Goal: Task Accomplishment & Management: Manage account settings

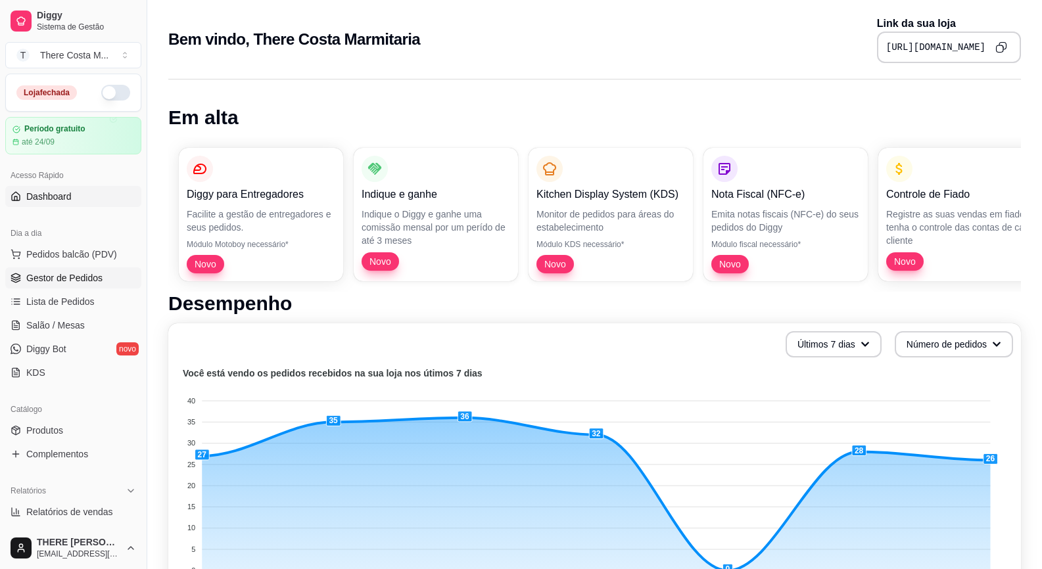
click at [82, 277] on span "Gestor de Pedidos" at bounding box center [64, 277] width 76 height 13
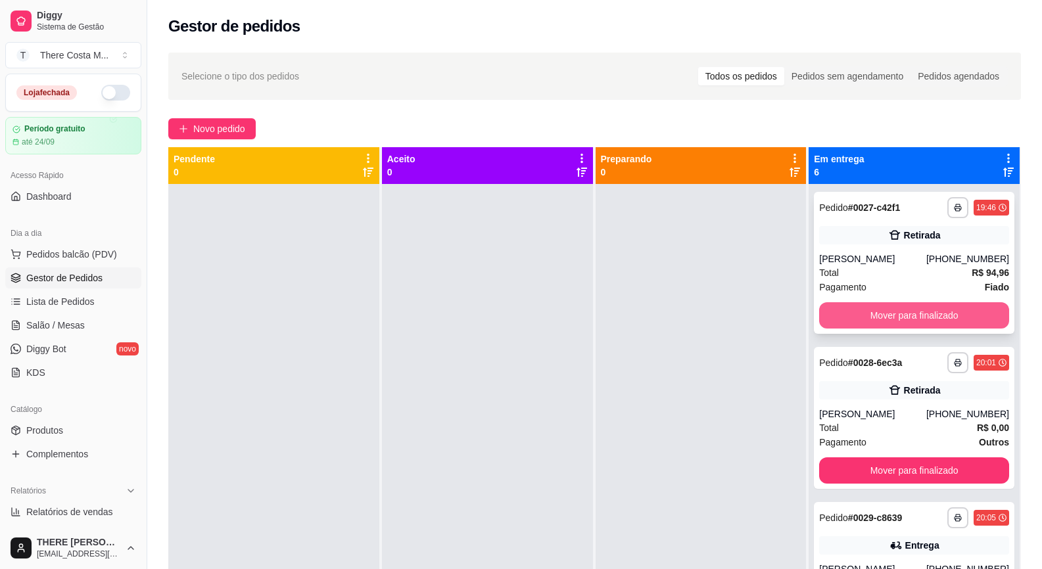
click at [950, 318] on button "Mover para finalizado" at bounding box center [914, 315] width 190 height 26
click at [950, 318] on button "Mover para finalizado" at bounding box center [914, 316] width 184 height 26
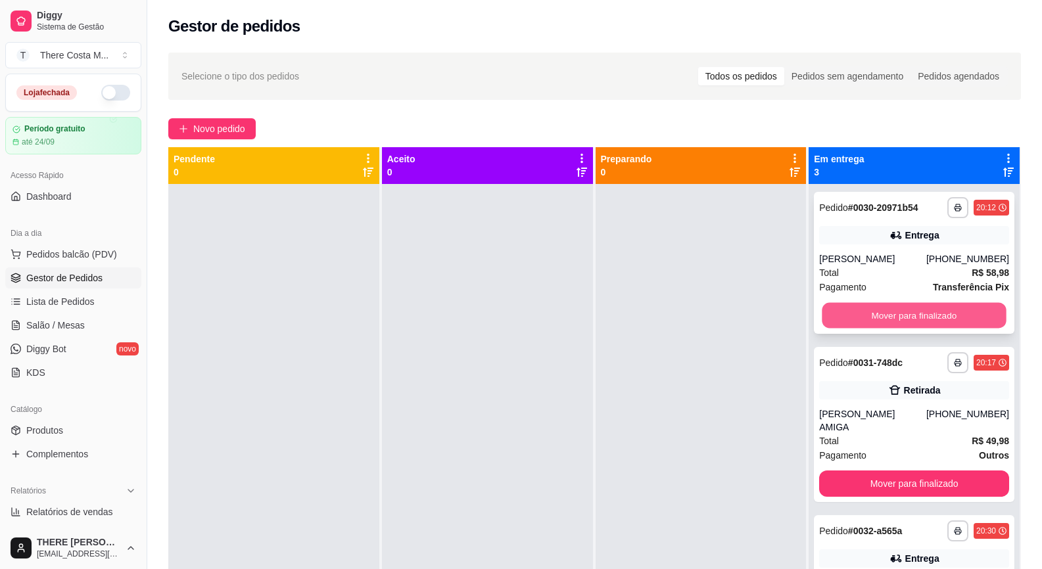
click at [949, 312] on button "Mover para finalizado" at bounding box center [914, 316] width 184 height 26
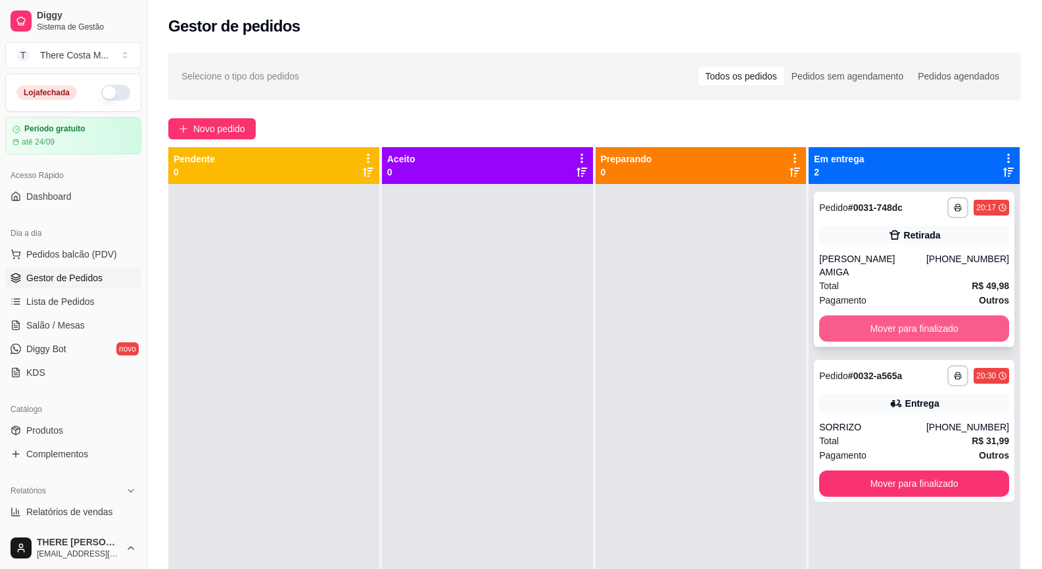
click at [949, 316] on button "Mover para finalizado" at bounding box center [914, 329] width 190 height 26
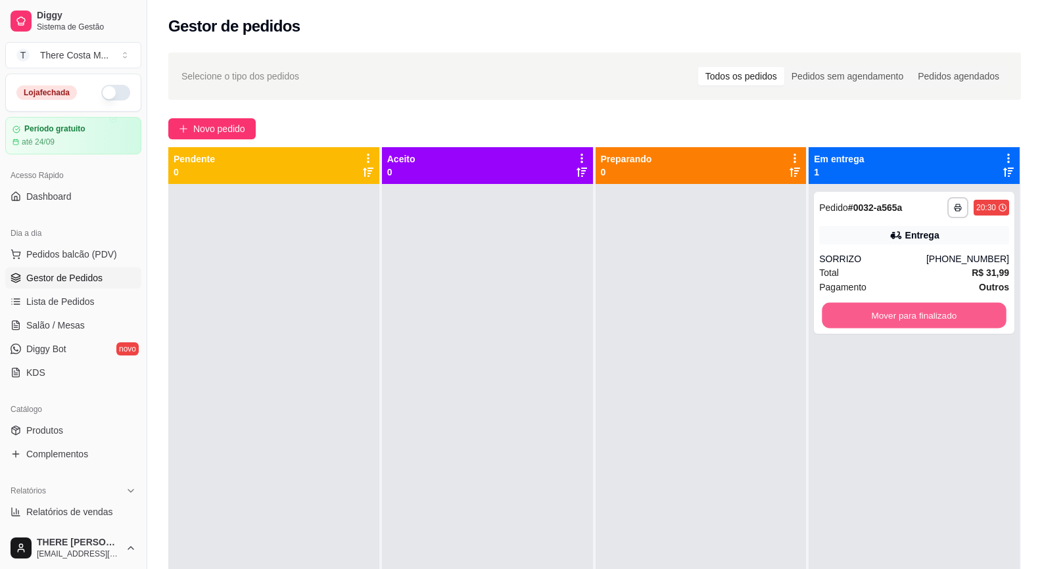
click at [949, 312] on button "Mover para finalizado" at bounding box center [914, 316] width 184 height 26
